Goal: Navigation & Orientation: Find specific page/section

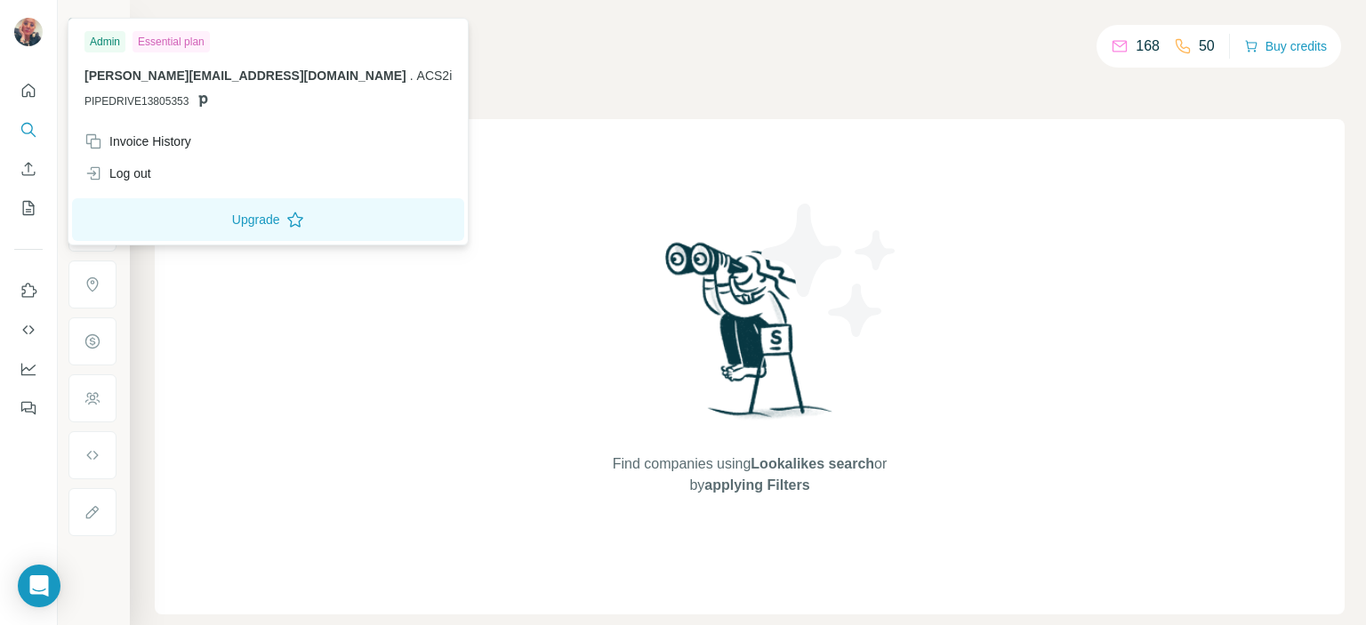
click at [30, 30] on img at bounding box center [28, 32] width 28 height 28
click at [644, 72] on div "Companies People" at bounding box center [750, 75] width 1190 height 37
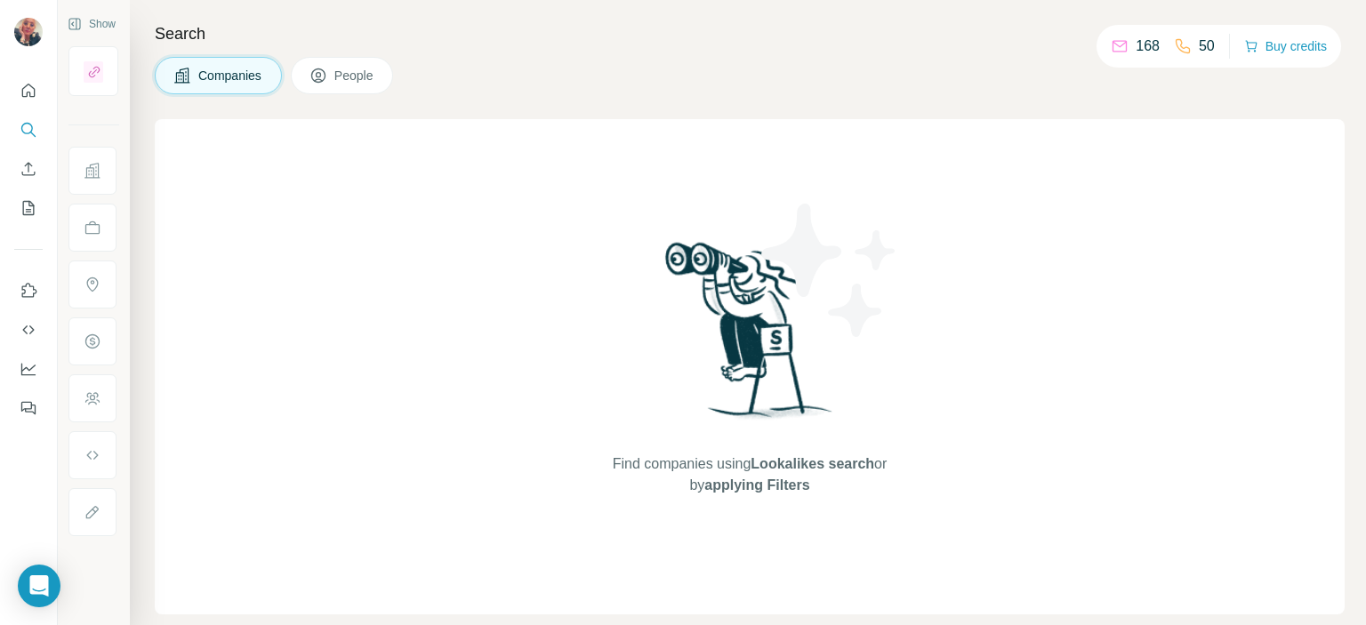
click at [1135, 49] on p "168" at bounding box center [1147, 46] width 24 height 21
click at [1200, 44] on p "50" at bounding box center [1207, 46] width 16 height 21
click at [30, 293] on icon "Use Surfe on LinkedIn" at bounding box center [29, 291] width 18 height 18
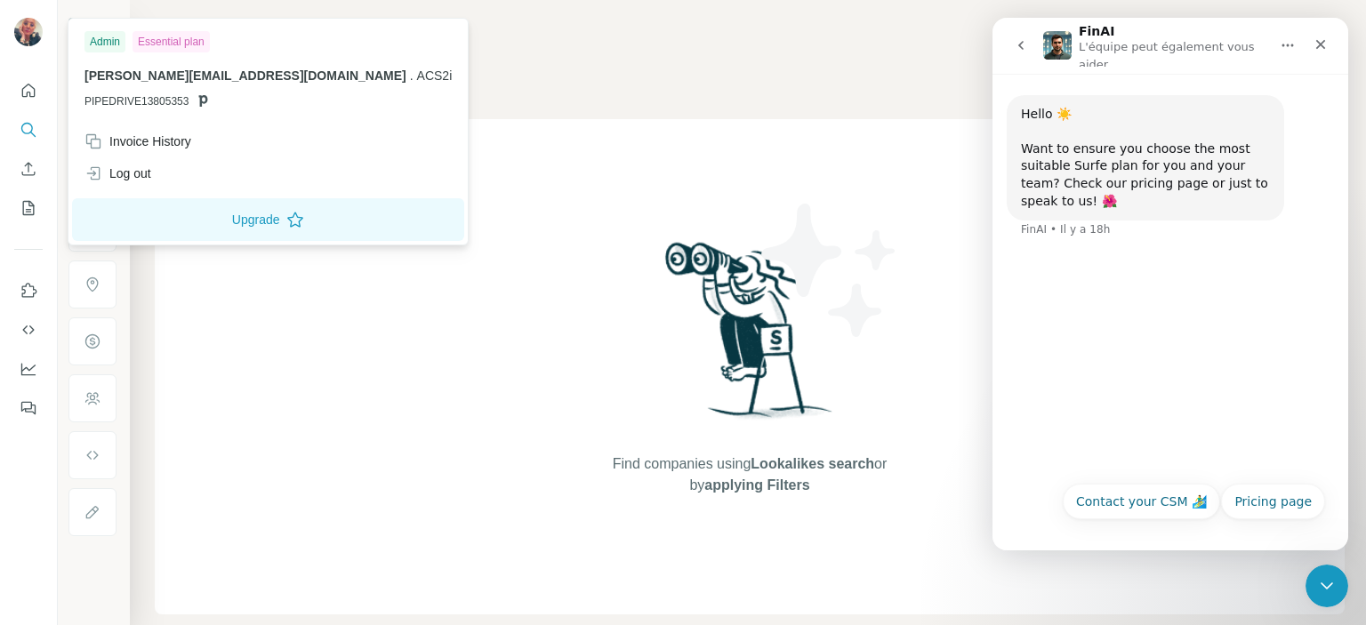
click at [28, 30] on img at bounding box center [28, 32] width 28 height 28
click at [471, 325] on div "Find companies using Lookalikes search or by applying Filters" at bounding box center [750, 366] width 1190 height 495
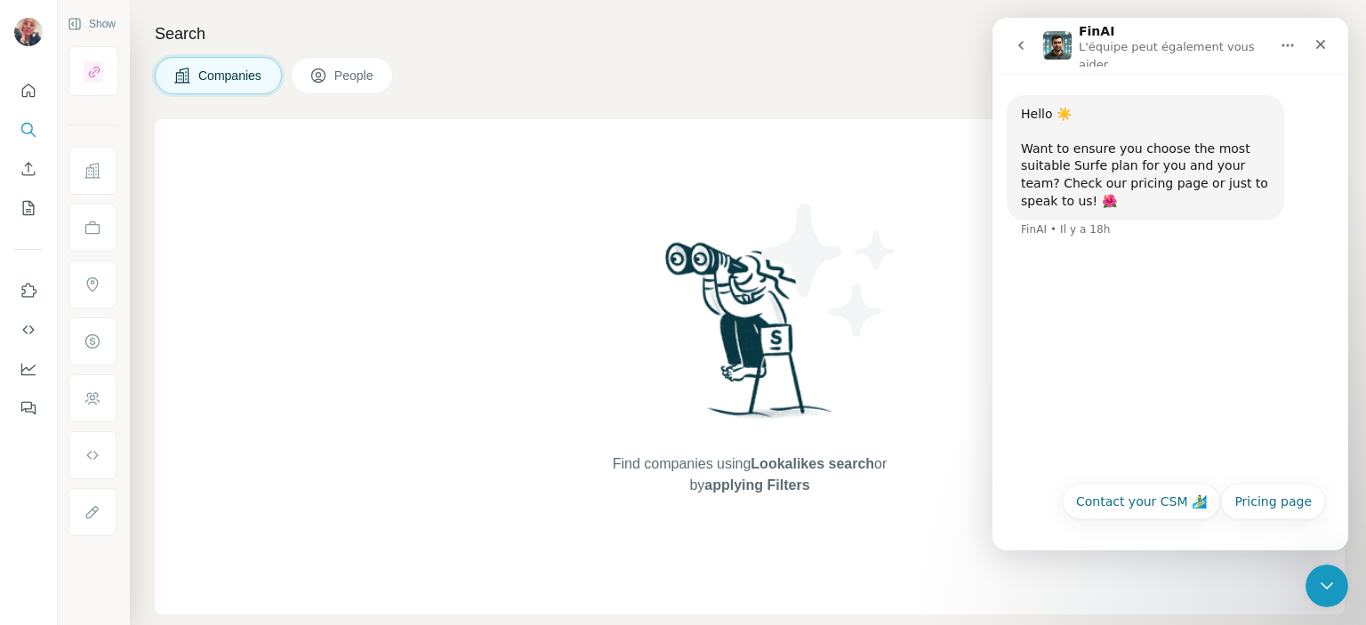
click at [354, 73] on span "People" at bounding box center [354, 76] width 41 height 18
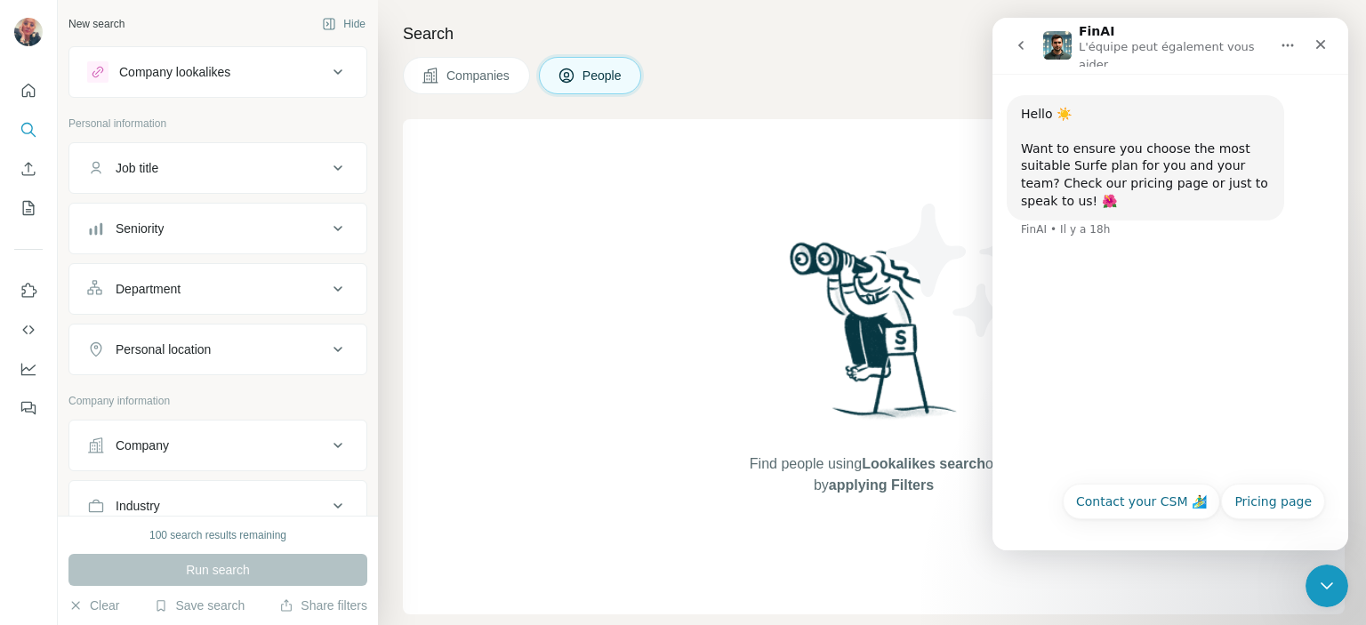
click at [638, 215] on div "Find people using Lookalikes search or by applying Filters" at bounding box center [874, 366] width 942 height 495
drag, startPoint x: 1229, startPoint y: 24, endPoint x: 1181, endPoint y: 21, distance: 48.1
click at [1181, 21] on nav "FinAI L'équipe peut également vous aider" at bounding box center [1170, 46] width 356 height 56
click at [632, 205] on div "Find people using Lookalikes search or by applying Filters" at bounding box center [874, 366] width 942 height 495
click at [32, 291] on icon "Use Surfe on LinkedIn" at bounding box center [29, 291] width 18 height 18
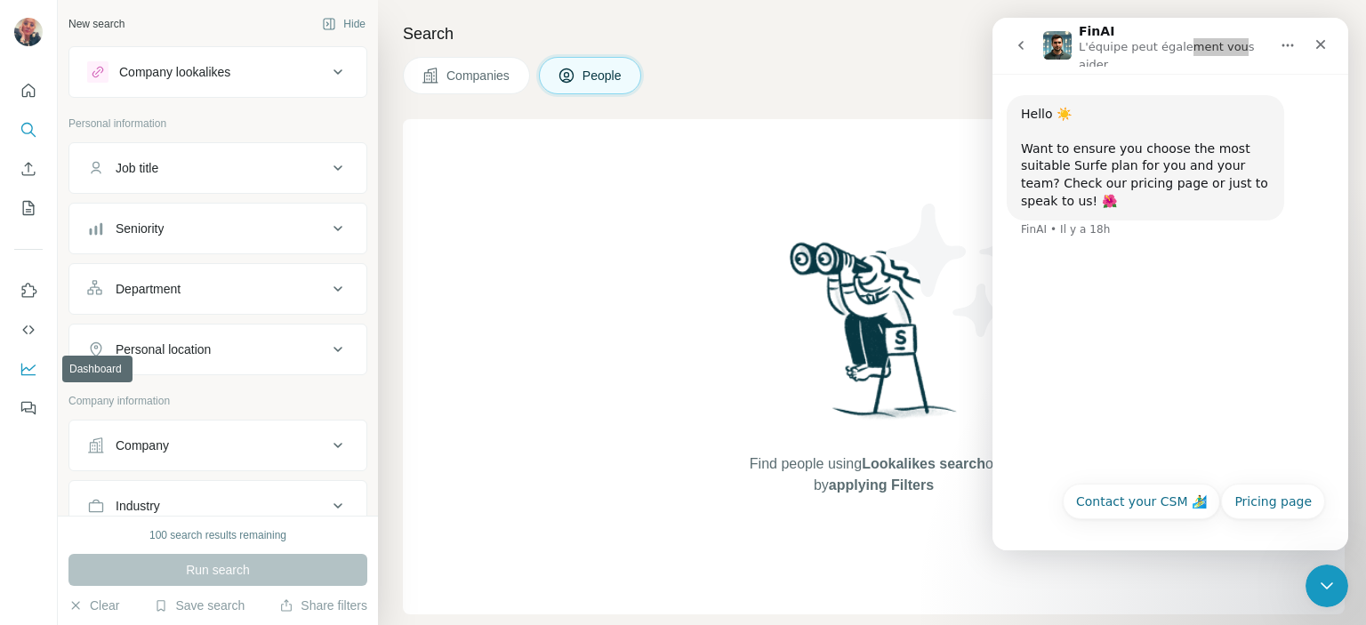
click at [27, 370] on icon "Dashboard" at bounding box center [29, 369] width 18 height 18
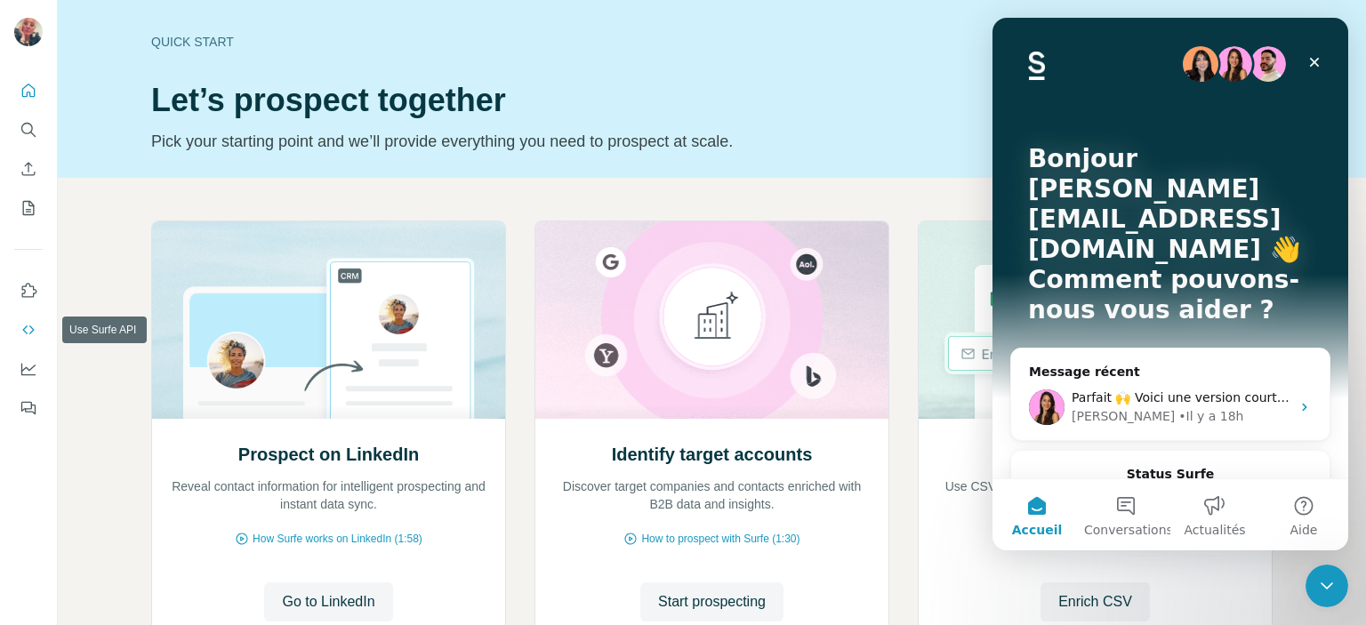
click at [28, 333] on icon "Use Surfe API" at bounding box center [29, 330] width 18 height 18
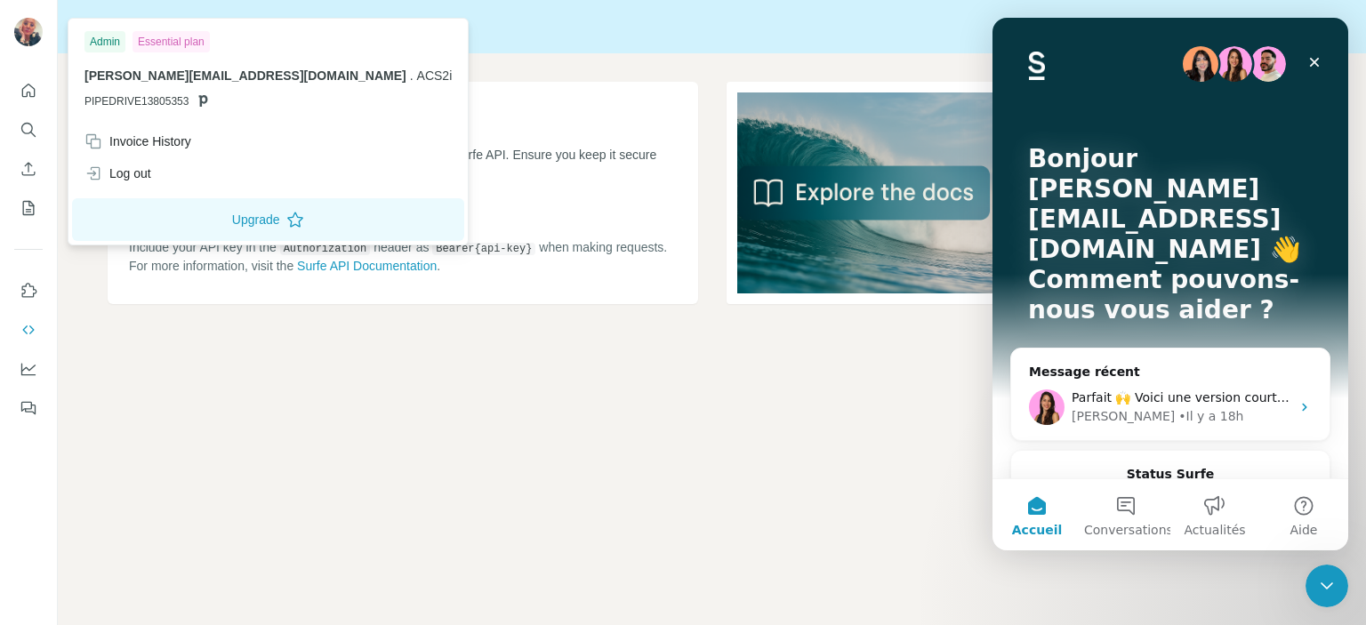
click at [164, 42] on div "Essential plan" at bounding box center [170, 41] width 77 height 21
click at [177, 43] on div "Essential plan" at bounding box center [170, 41] width 77 height 21
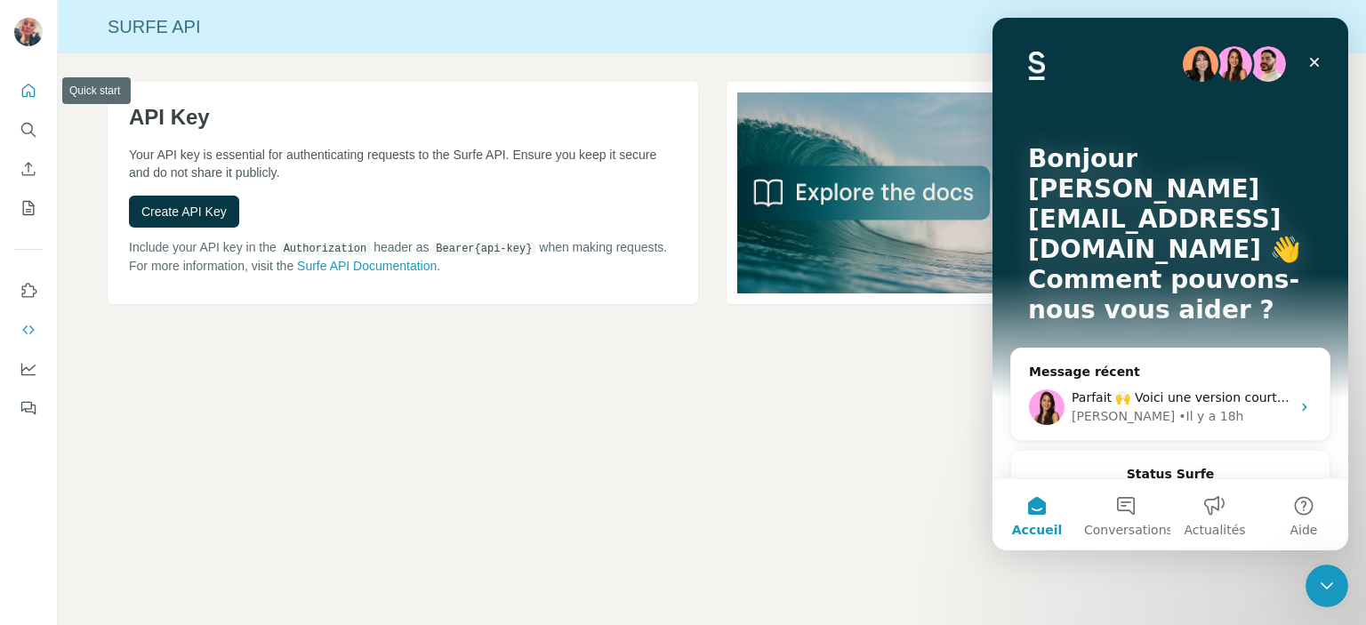
click at [29, 92] on icon "Quick start" at bounding box center [29, 91] width 18 height 18
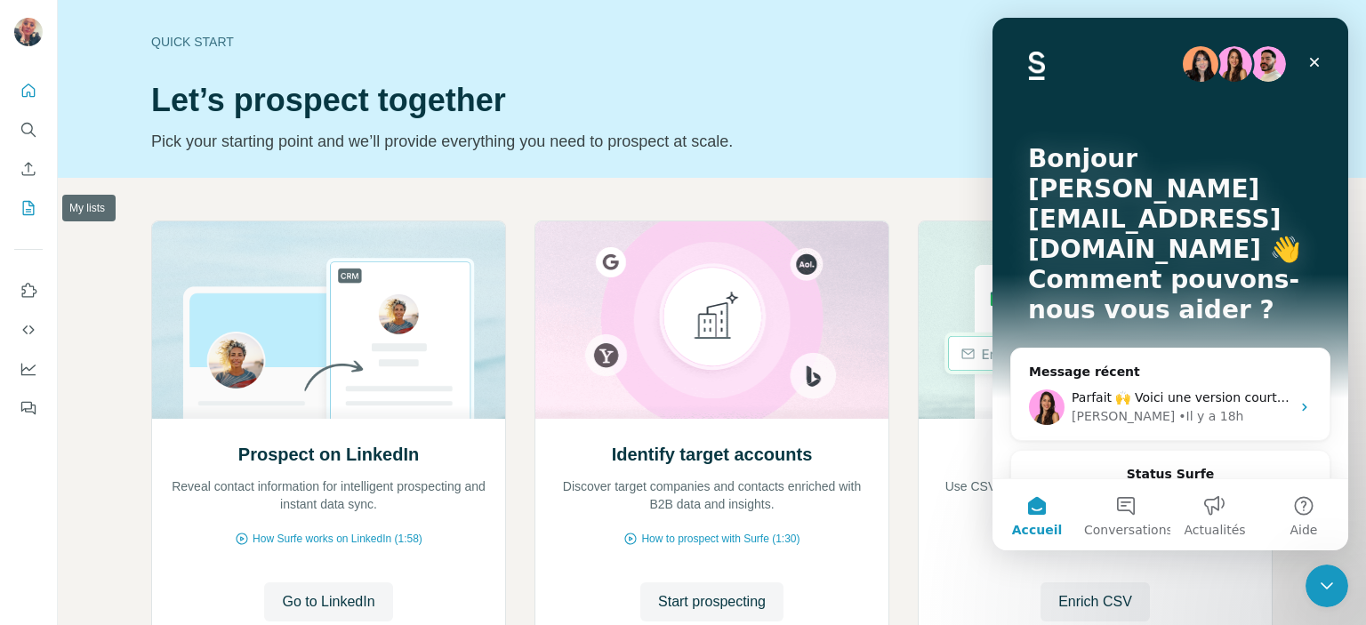
click at [29, 208] on icon "My lists" at bounding box center [29, 208] width 18 height 18
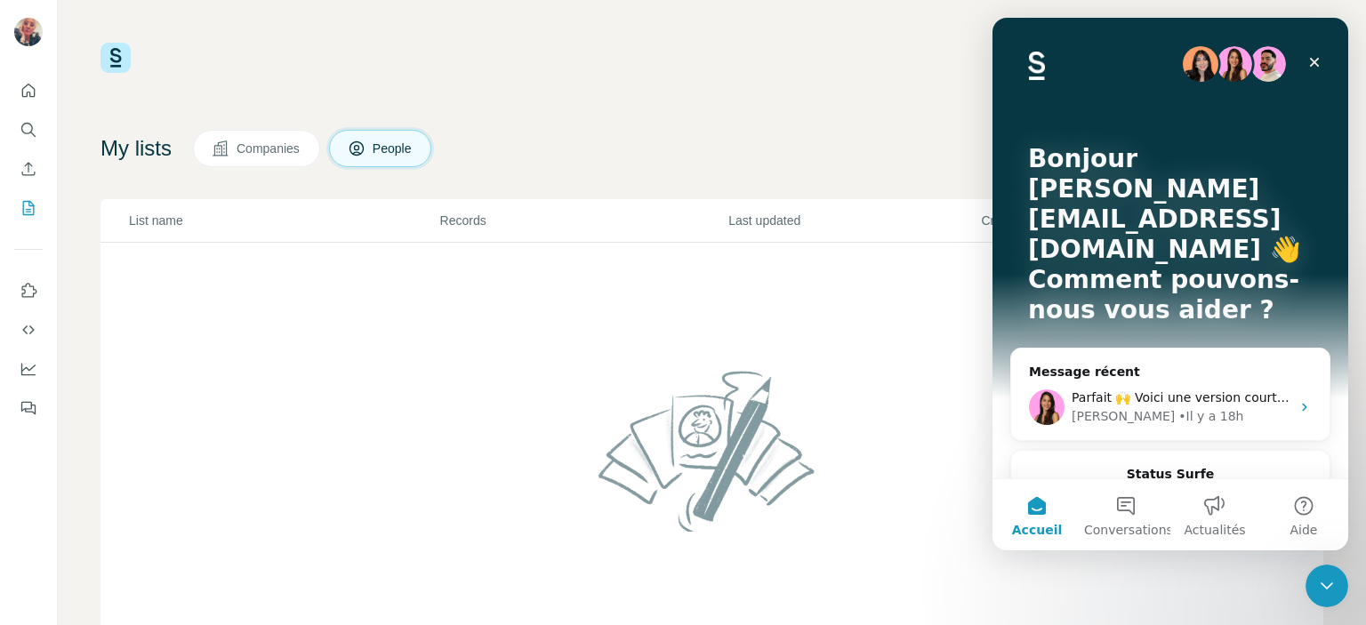
click at [398, 148] on span "People" at bounding box center [393, 149] width 41 height 18
click at [402, 152] on span "People" at bounding box center [393, 149] width 41 height 18
click at [30, 203] on icon "My lists" at bounding box center [29, 208] width 18 height 18
click at [28, 369] on icon "Dashboard" at bounding box center [28, 368] width 14 height 7
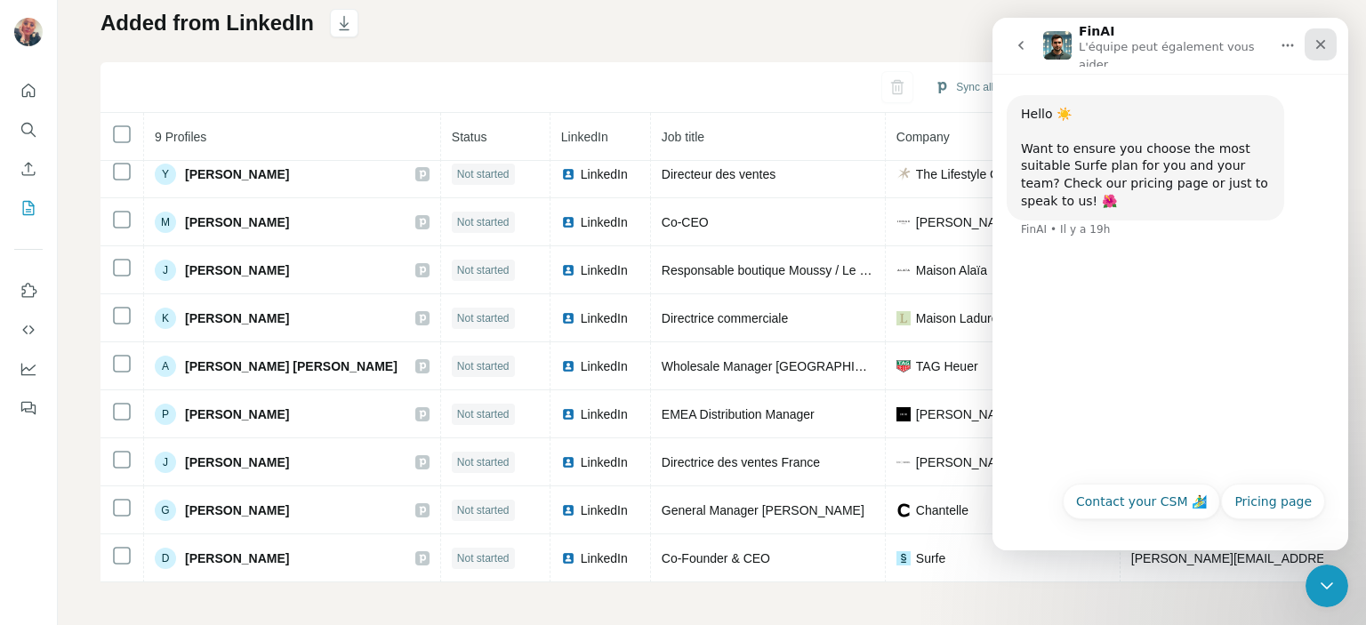
click at [1322, 40] on icon "Fermer" at bounding box center [1321, 45] width 10 height 10
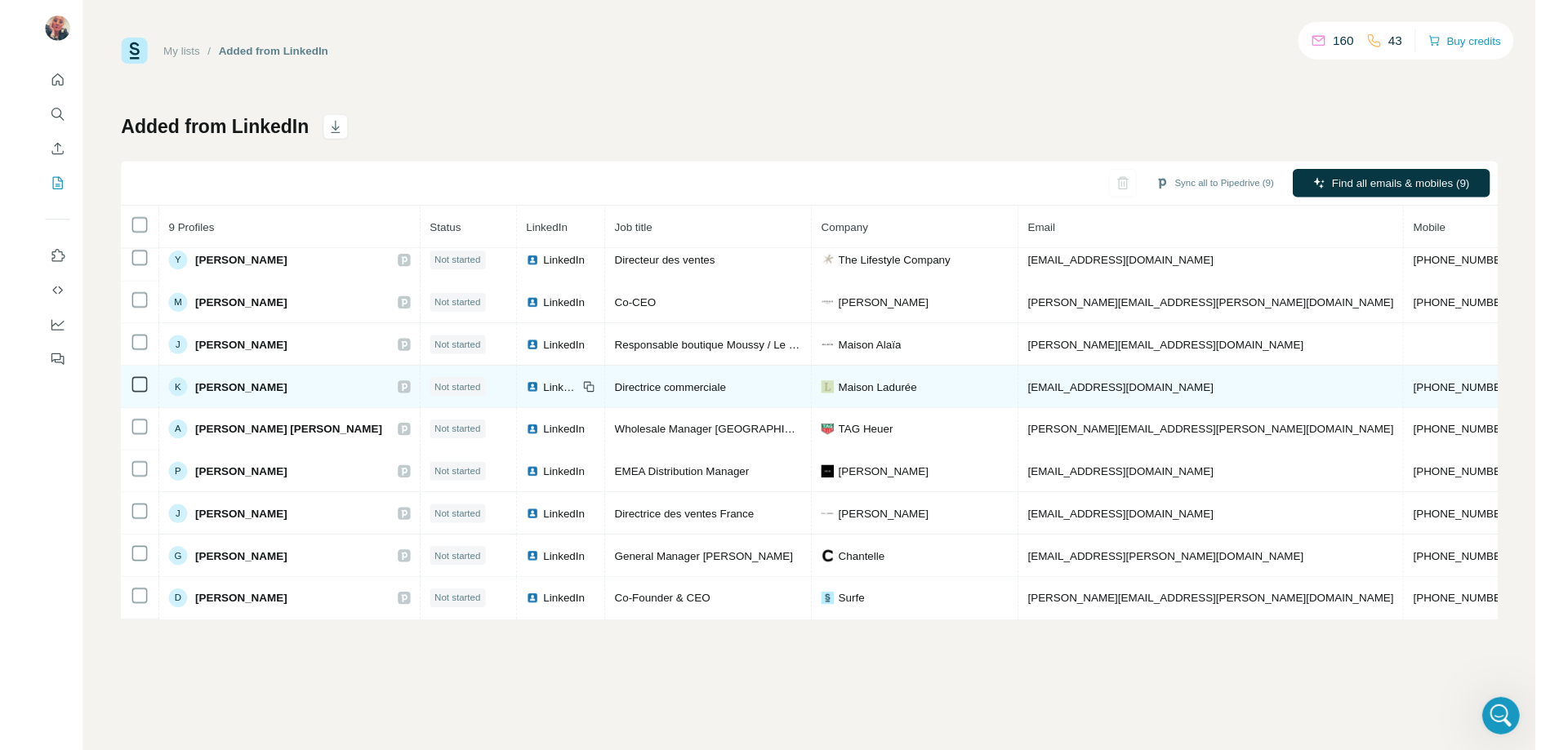
scroll to position [10, 0]
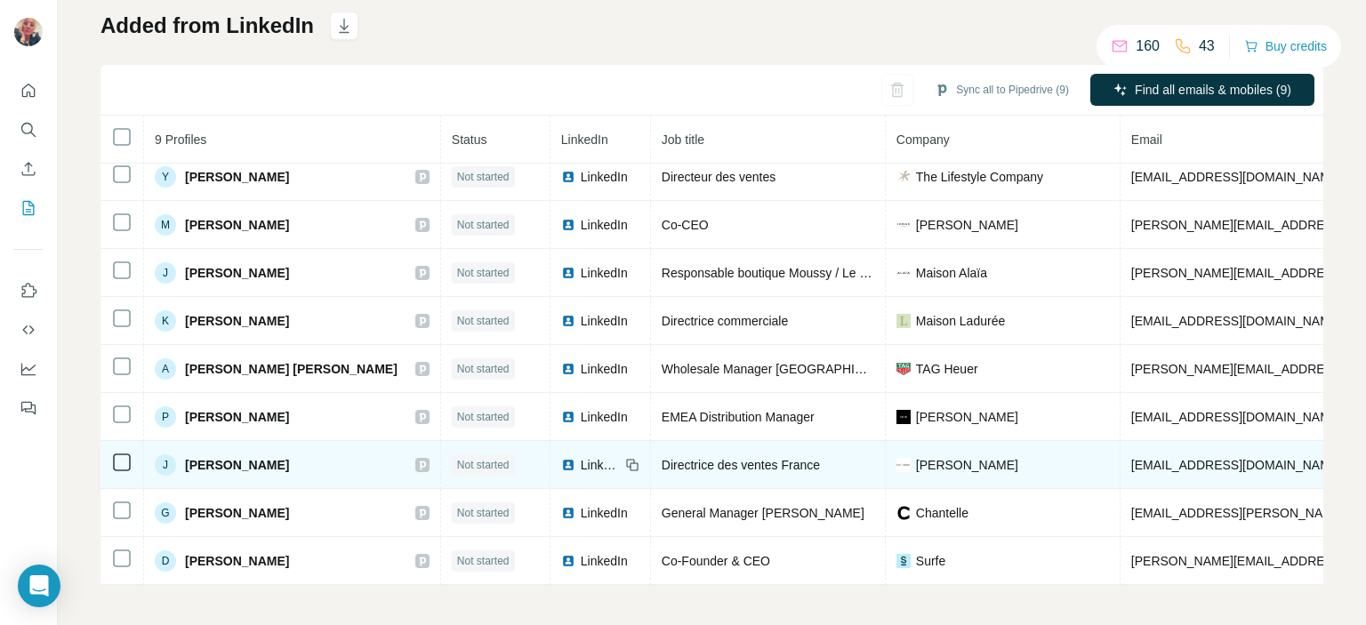
scroll to position [121, 0]
